Goal: Information Seeking & Learning: Learn about a topic

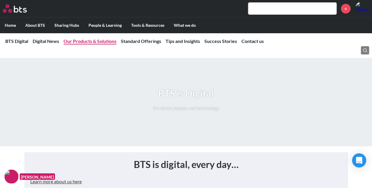
click at [108, 41] on link "Our Products & Solutions" at bounding box center [90, 41] width 53 height 6
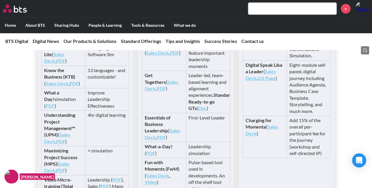
scroll to position [1313, 0]
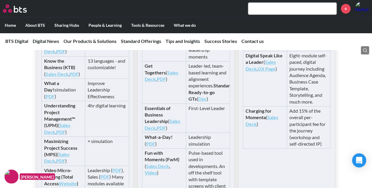
click at [67, 70] on strong "Know the Business (KTB)" at bounding box center [59, 64] width 31 height 12
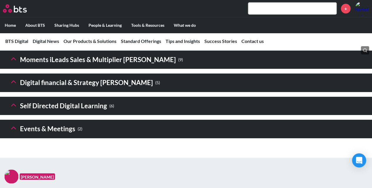
scroll to position [901, 0]
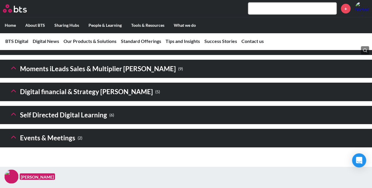
click at [75, 98] on h3 "Digital financial & Strategy [PERSON_NAME] ( 5 )" at bounding box center [84, 92] width 151 height 13
click at [13, 95] on icon at bounding box center [13, 91] width 8 height 8
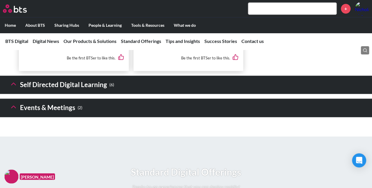
scroll to position [1431, 0]
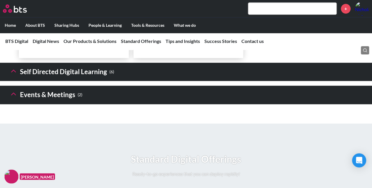
click at [14, 72] on polyline at bounding box center [13, 71] width 4 height 2
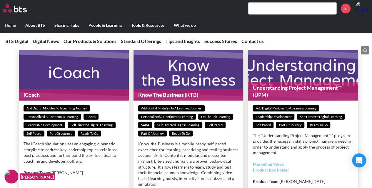
scroll to position [1754, 0]
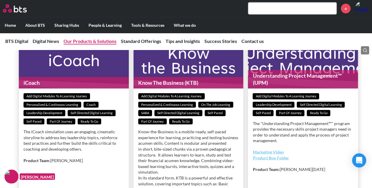
click at [92, 41] on link "Our Products & Solutions" at bounding box center [90, 41] width 53 height 6
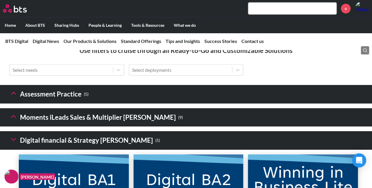
scroll to position [870, 0]
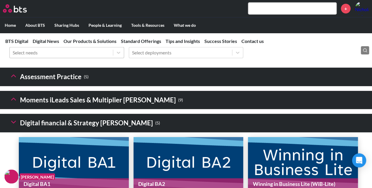
click at [95, 56] on div at bounding box center [61, 53] width 97 height 8
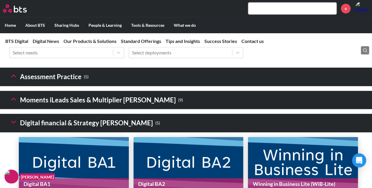
click at [365, 50] on icon at bounding box center [365, 50] width 5 height 5
